Goal: Obtain resource: Obtain resource

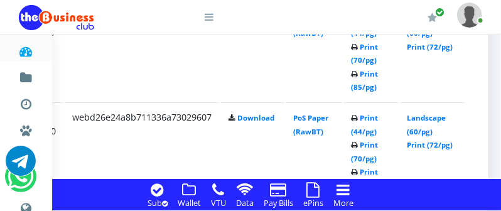
scroll to position [1249, 294]
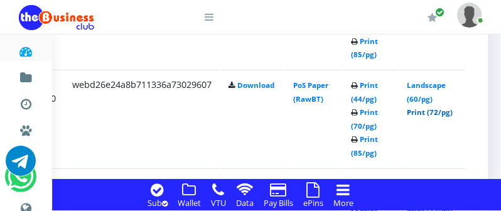
click at [411, 114] on link "Print (72/pg)" at bounding box center [431, 111] width 46 height 9
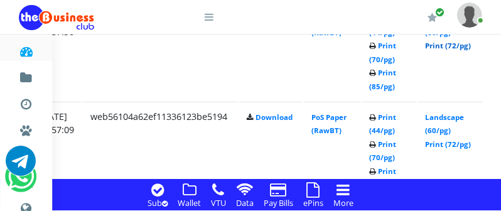
scroll to position [1316, 278]
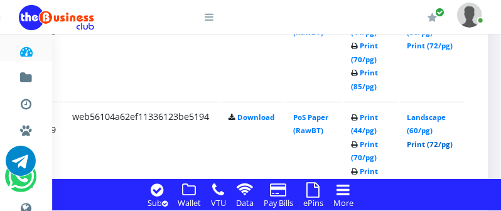
click at [433, 144] on link "Print (72/pg)" at bounding box center [431, 143] width 46 height 9
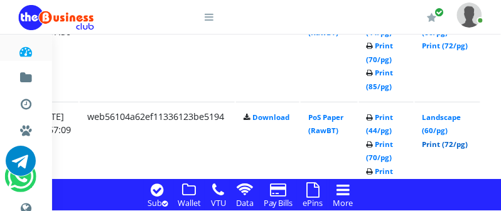
scroll to position [1316, 294]
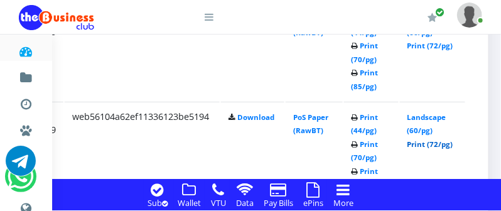
click at [436, 146] on link "Print (72/pg)" at bounding box center [431, 143] width 46 height 9
click at [439, 46] on link "Print (72/pg)" at bounding box center [431, 45] width 46 height 9
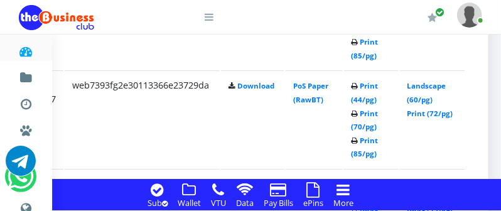
scroll to position [1116, 294]
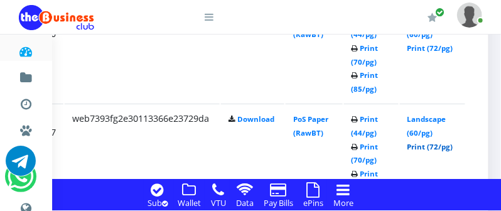
click at [442, 150] on link "Print (72/pg)" at bounding box center [431, 146] width 46 height 9
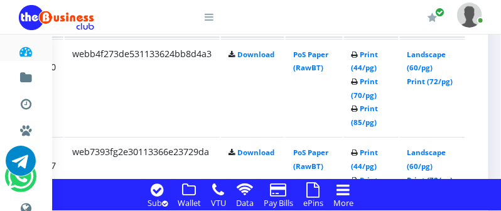
scroll to position [1050, 294]
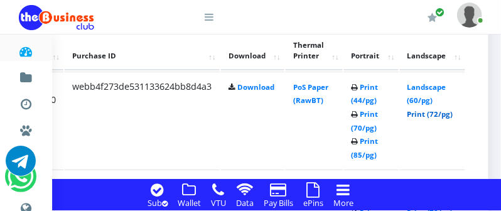
click at [444, 113] on link "Print (72/pg)" at bounding box center [431, 113] width 46 height 9
